Goal: Browse casually: Explore the website without a specific task or goal

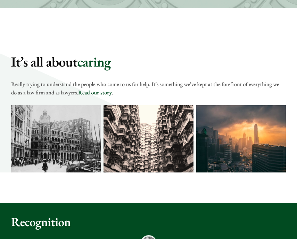
scroll to position [519, 0]
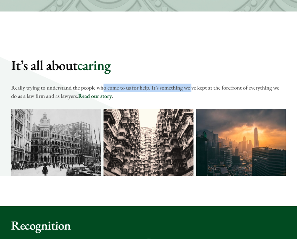
drag, startPoint x: 103, startPoint y: 90, endPoint x: 190, endPoint y: 90, distance: 86.6
click at [190, 90] on p "Really trying to understand the people who come to us for help. It’s something …" at bounding box center [148, 91] width 275 height 17
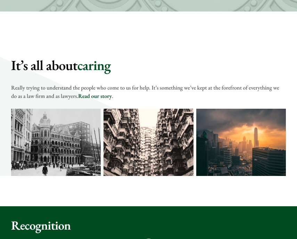
click at [190, 97] on p "Really trying to understand the people who come to us for help. It’s something …" at bounding box center [148, 91] width 275 height 17
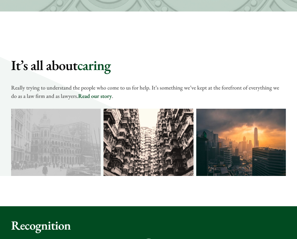
click at [190, 97] on p "Really trying to understand the people who come to us for help. It’s something …" at bounding box center [148, 91] width 275 height 17
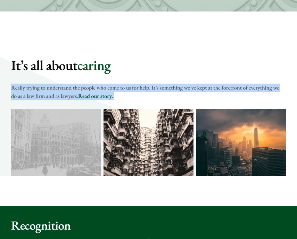
click at [190, 97] on p "Really trying to understand the people who come to us for help. It’s something …" at bounding box center [148, 91] width 275 height 17
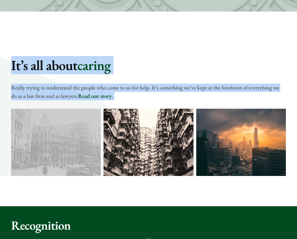
drag, startPoint x: 190, startPoint y: 97, endPoint x: 201, endPoint y: 19, distance: 78.3
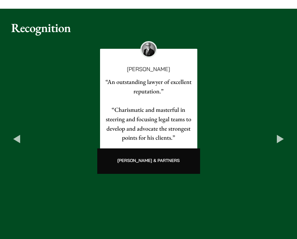
scroll to position [716, 0]
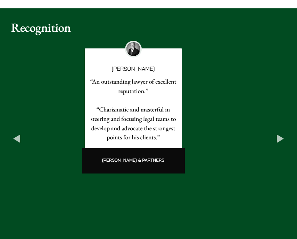
drag, startPoint x: 115, startPoint y: 78, endPoint x: 100, endPoint y: 90, distance: 19.1
click at [100, 90] on p "“An outstanding lawyer of excellent reputation.”" at bounding box center [134, 86] width 88 height 18
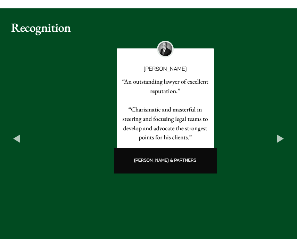
drag, startPoint x: 112, startPoint y: 80, endPoint x: 127, endPoint y: 88, distance: 17.3
click at [128, 88] on p "“An outstanding lawyer of excellent reputation.”" at bounding box center [166, 86] width 88 height 18
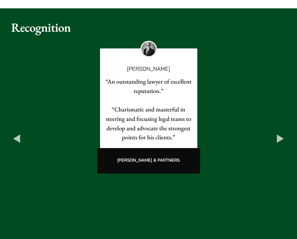
click at [280, 134] on button "Next" at bounding box center [280, 138] width 11 height 11
